Goal: Task Accomplishment & Management: Manage account settings

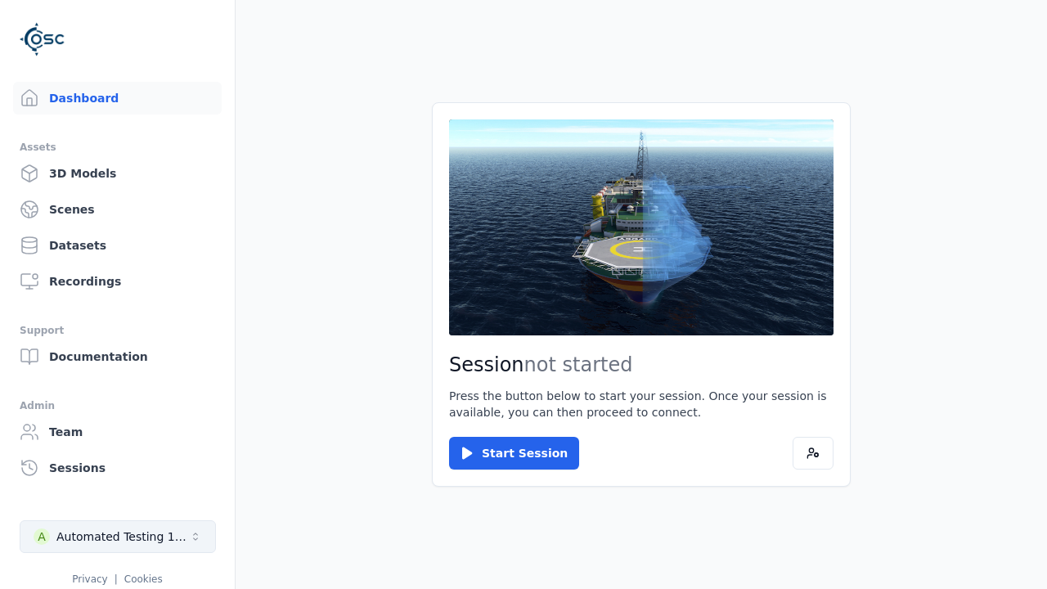
click at [118, 536] on div "Automated Testing 1 - Playwright" at bounding box center [122, 536] width 132 height 16
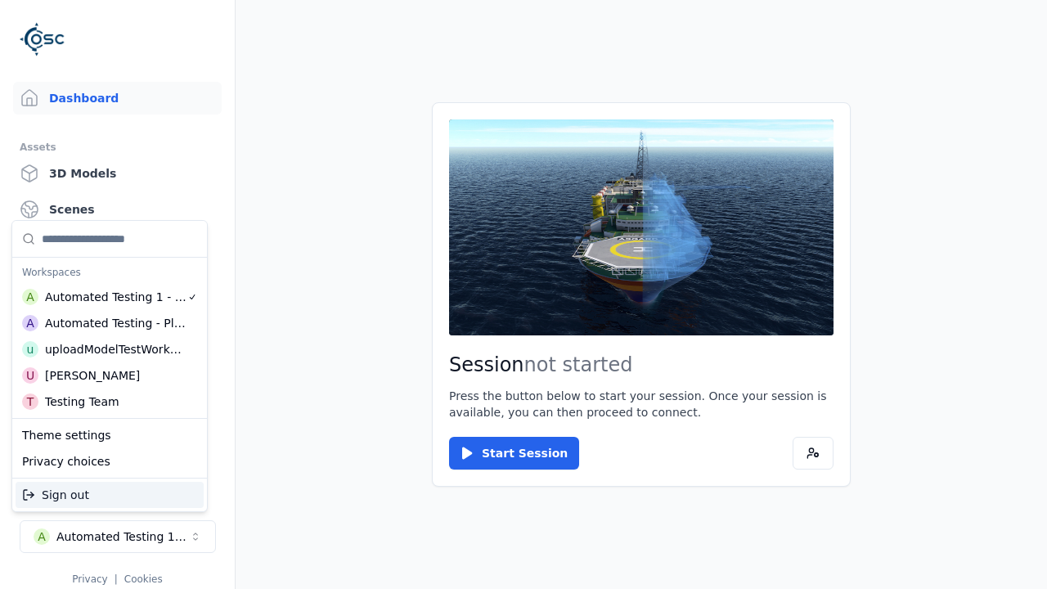
click at [110, 326] on div "Automated Testing - Playwright" at bounding box center [115, 323] width 141 height 16
click at [523, 294] on html "Support Dashboard Assets 3D Models Scenes Datasets Recordings Support Documenta…" at bounding box center [523, 294] width 1047 height 589
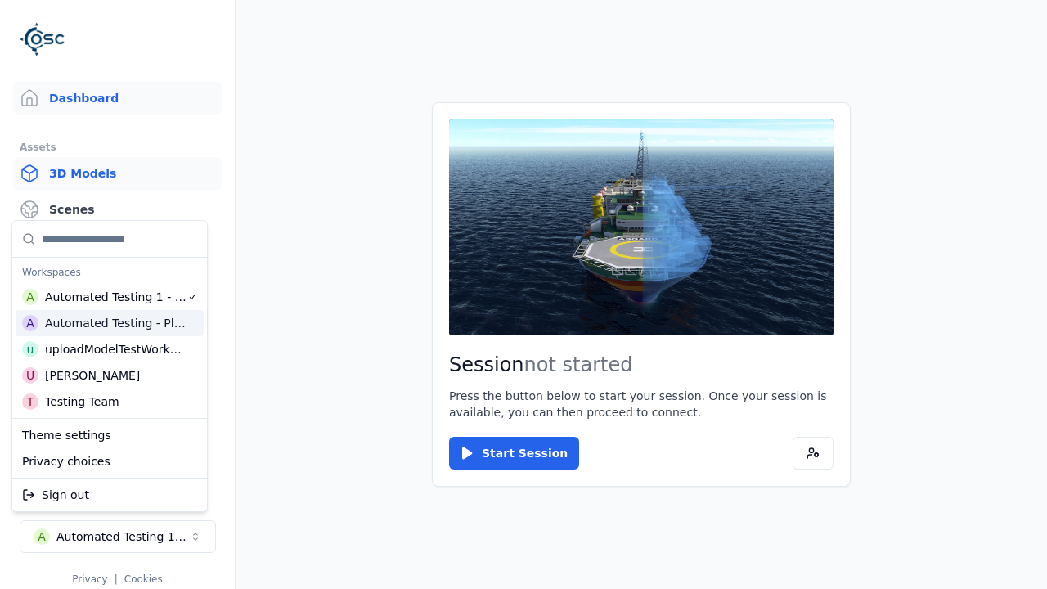
click at [117, 173] on link "3D Models" at bounding box center [117, 173] width 208 height 33
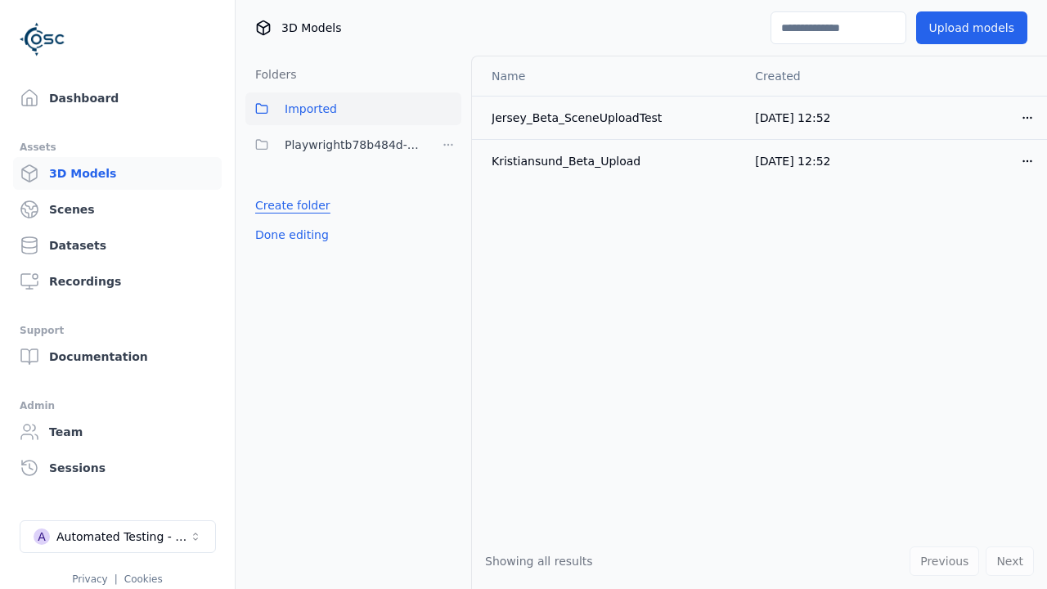
click at [292, 205] on link "Create folder" at bounding box center [292, 205] width 75 height 16
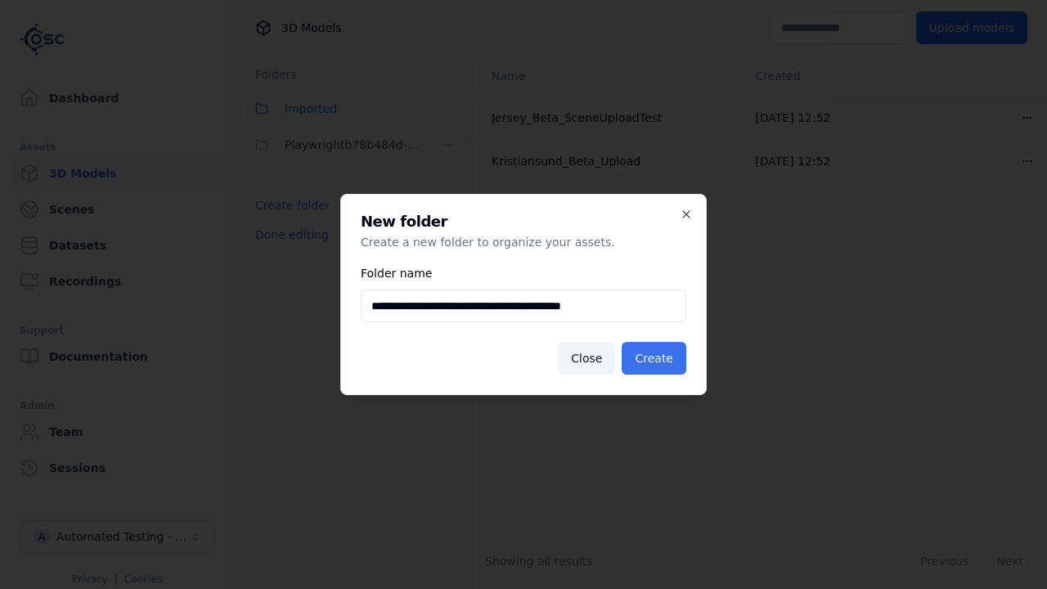
type input "**********"
click at [653, 358] on button "Create" at bounding box center [653, 358] width 65 height 33
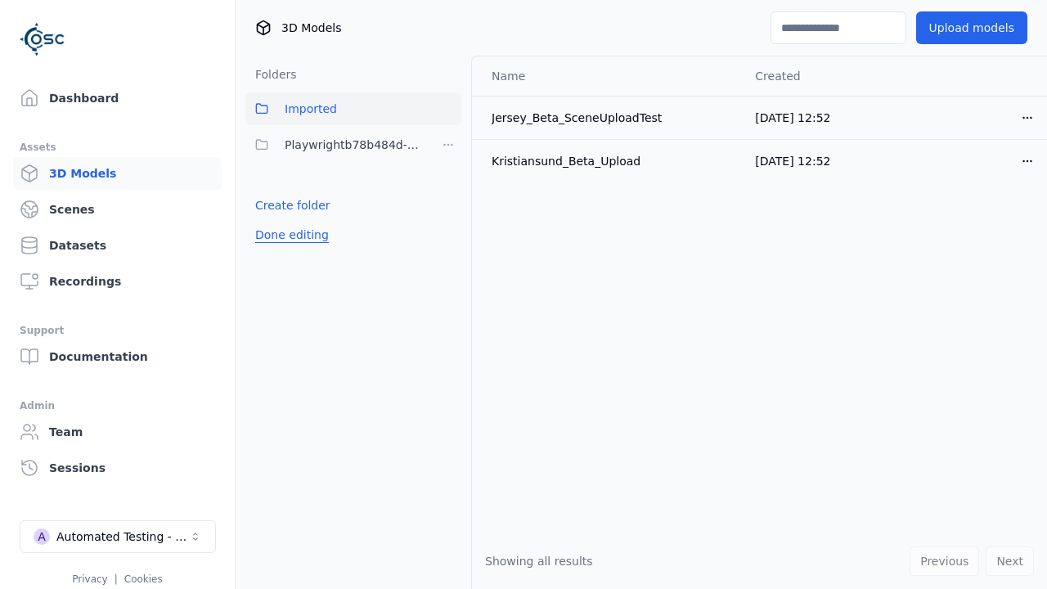
click at [291, 249] on button "Done editing" at bounding box center [291, 234] width 93 height 29
click at [276, 241] on button "Edit list" at bounding box center [276, 240] width 62 height 29
click at [448, 145] on html "Support Dashboard Assets 3D Models Scenes Datasets Recordings Support Documenta…" at bounding box center [523, 294] width 1047 height 589
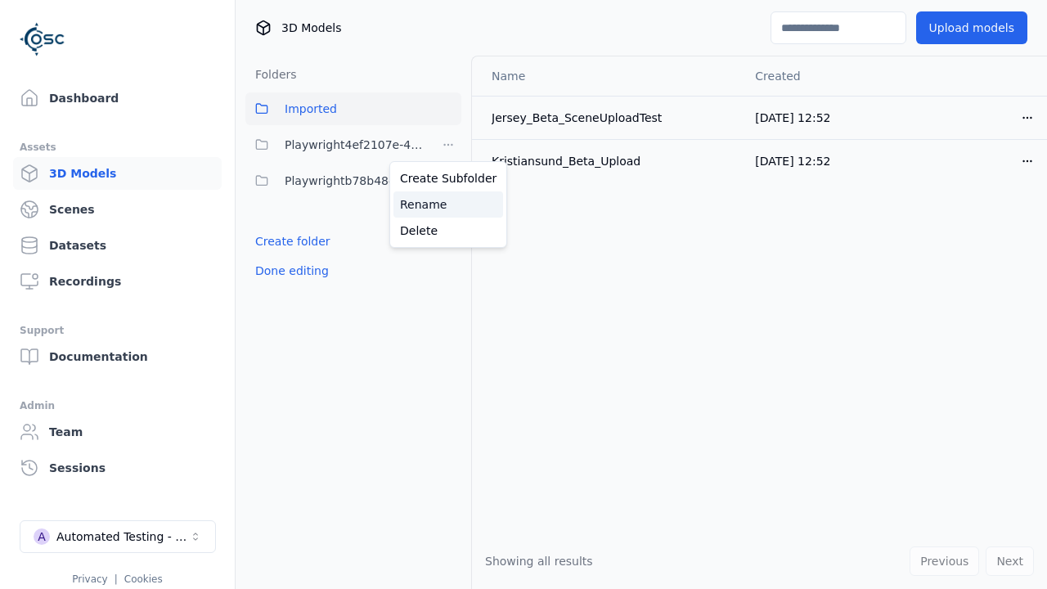
click at [448, 204] on div "Rename" at bounding box center [448, 204] width 110 height 26
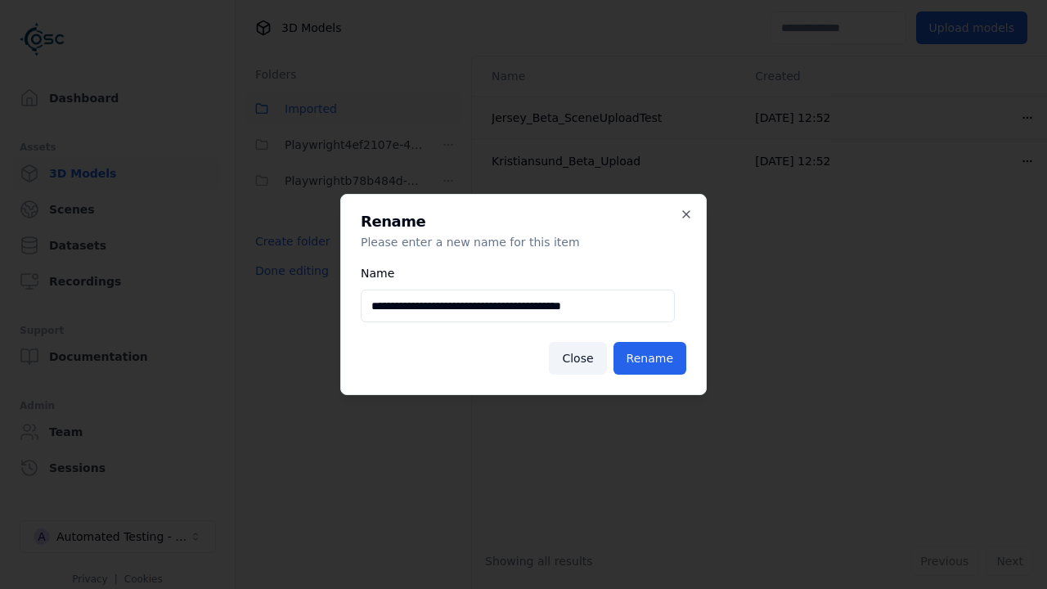
click at [518, 306] on input "**********" at bounding box center [518, 305] width 314 height 33
type input "**********"
click at [649, 358] on button "Rename" at bounding box center [649, 358] width 73 height 33
click at [291, 271] on button "Done editing" at bounding box center [291, 270] width 93 height 29
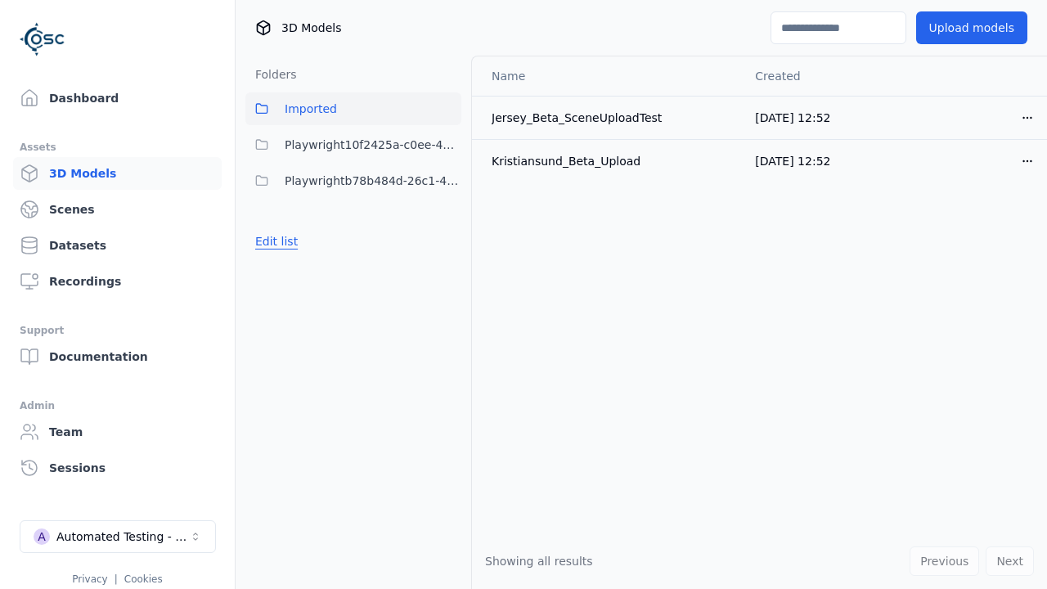
click at [276, 241] on button "Edit list" at bounding box center [276, 240] width 62 height 29
click at [448, 145] on html "Support Dashboard Assets 3D Models Scenes Datasets Recordings Support Documenta…" at bounding box center [523, 294] width 1047 height 589
click at [448, 231] on div "Delete" at bounding box center [448, 230] width 110 height 26
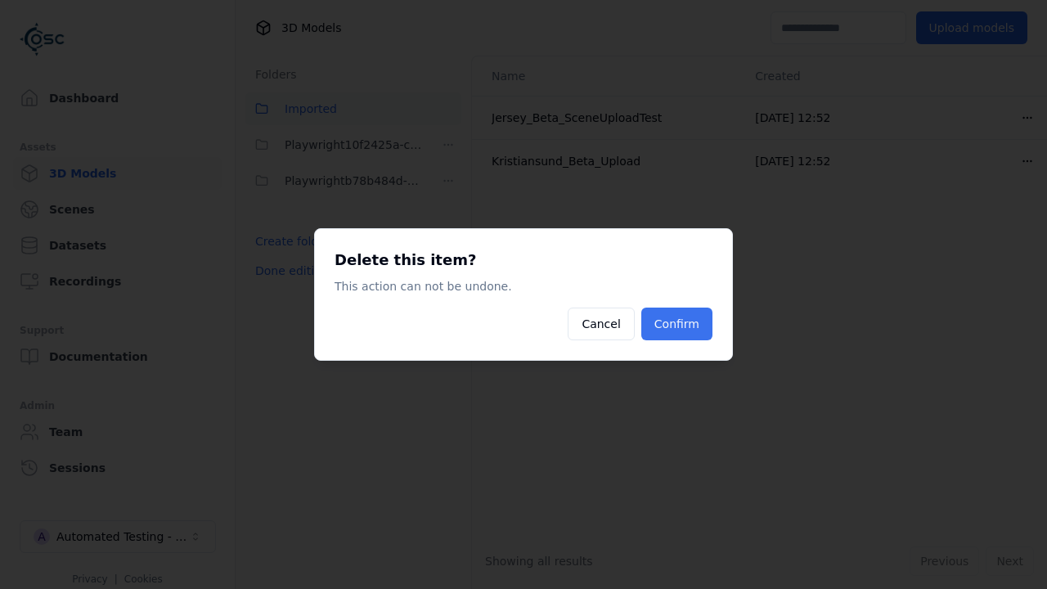
click at [676, 324] on button "Confirm" at bounding box center [676, 323] width 71 height 33
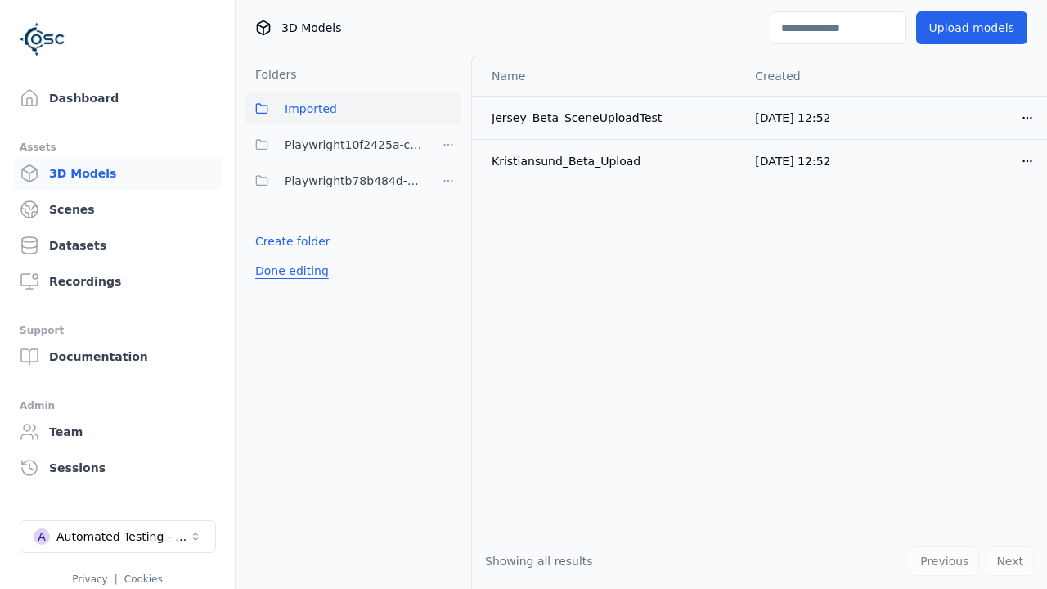
click at [291, 271] on button "Done editing" at bounding box center [291, 270] width 93 height 29
